Goal: Task Accomplishment & Management: Manage account settings

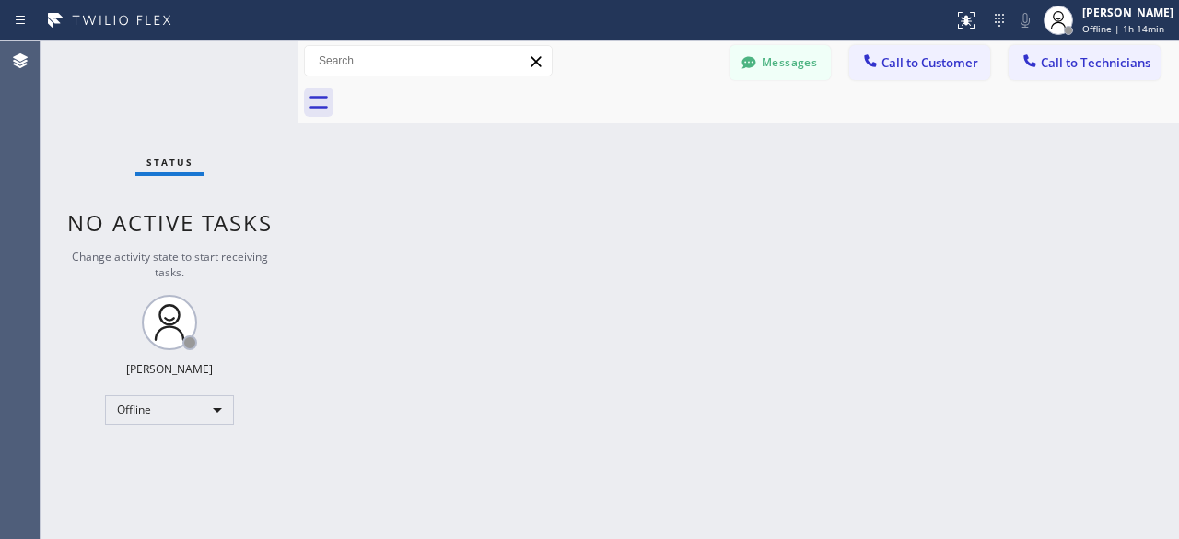
click at [77, 81] on div "Status No active tasks Change activity state to start receiving tasks. Kevin No…" at bounding box center [170, 290] width 258 height 498
click at [1144, 21] on div "Kevin Noynay Offline | 1h 14min" at bounding box center [1128, 20] width 100 height 32
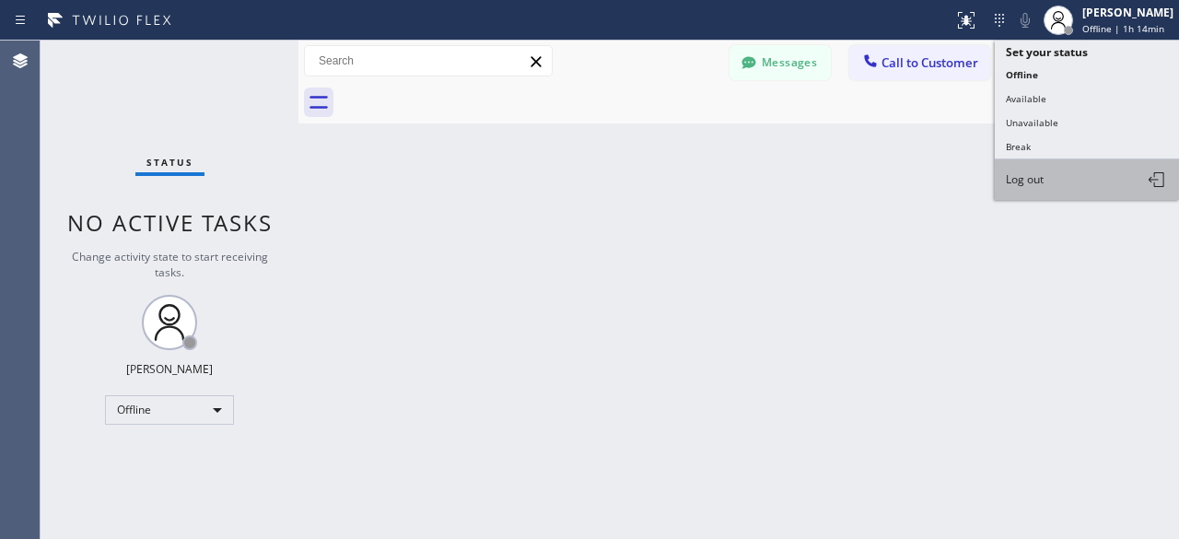
click at [1020, 180] on span "Log out" at bounding box center [1025, 179] width 38 height 16
